Goal: Transaction & Acquisition: Purchase product/service

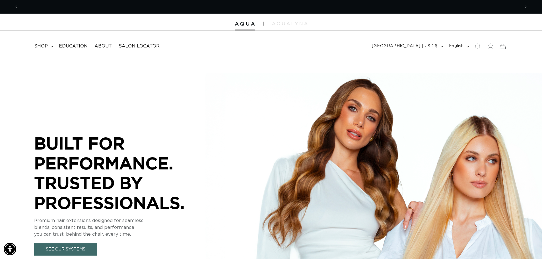
scroll to position [0, 502]
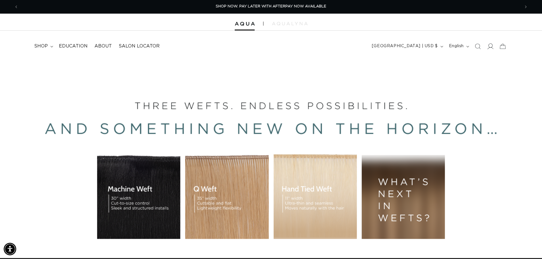
click at [495, 48] on span at bounding box center [490, 46] width 13 height 13
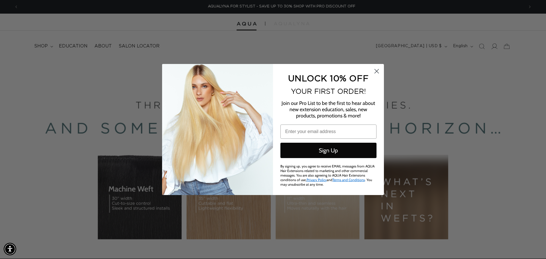
scroll to position [0, 1012]
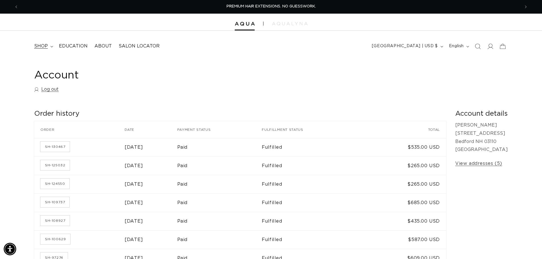
click at [46, 48] on span "shop" at bounding box center [41, 46] width 14 height 6
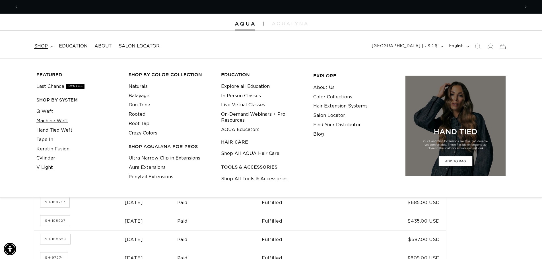
scroll to position [0, 502]
click at [42, 122] on link "Machine Weft" at bounding box center [52, 120] width 32 height 9
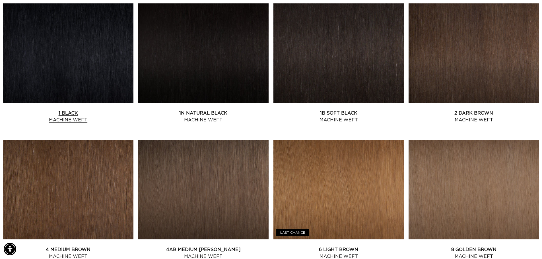
scroll to position [171, 0]
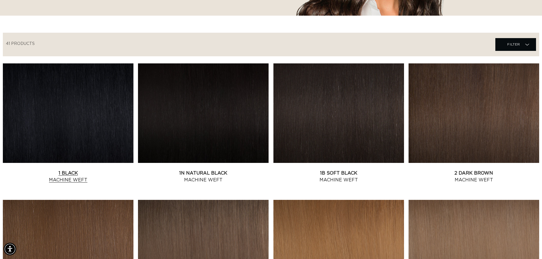
click at [83, 170] on link "1 Black Machine Weft" at bounding box center [68, 177] width 131 height 14
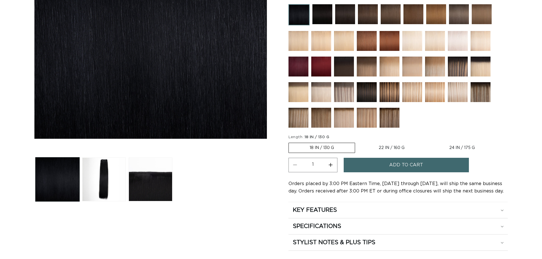
scroll to position [171, 0]
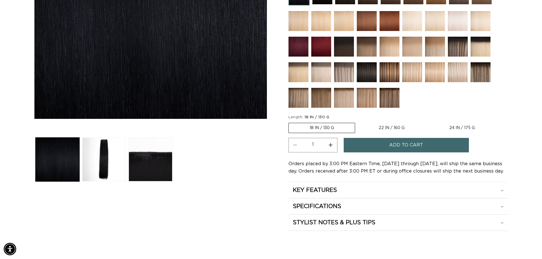
click at [459, 125] on label "24 IN / 175 G Variant sold out or unavailable" at bounding box center [461, 128] width 67 height 10
click at [428, 122] on input "24 IN / 175 G Variant sold out or unavailable" at bounding box center [428, 122] width 0 height 0
radio input "true"
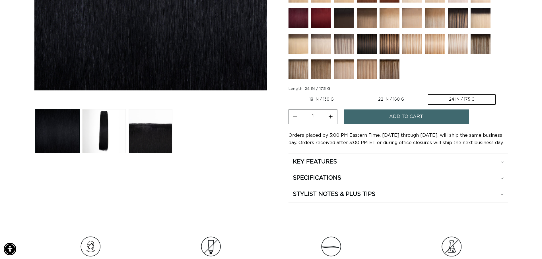
click at [411, 119] on span "Add to cart" at bounding box center [406, 117] width 34 height 15
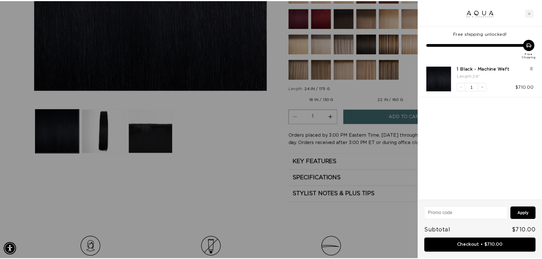
scroll to position [0, 506]
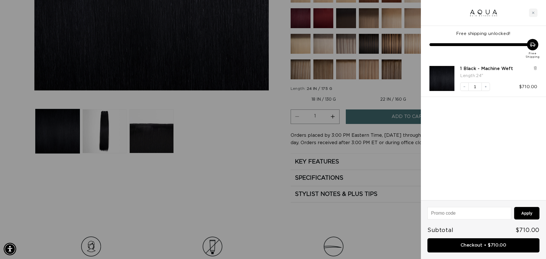
drag, startPoint x: 226, startPoint y: 227, endPoint x: 234, endPoint y: 185, distance: 42.5
click at [227, 226] on div at bounding box center [273, 129] width 546 height 259
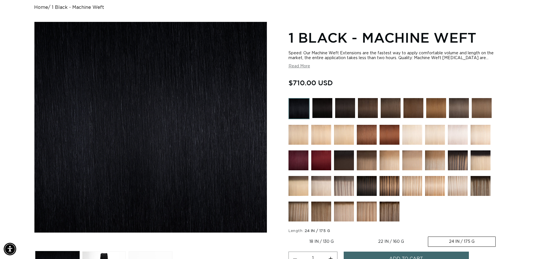
scroll to position [0, 0]
